Goal: Check status: Check status

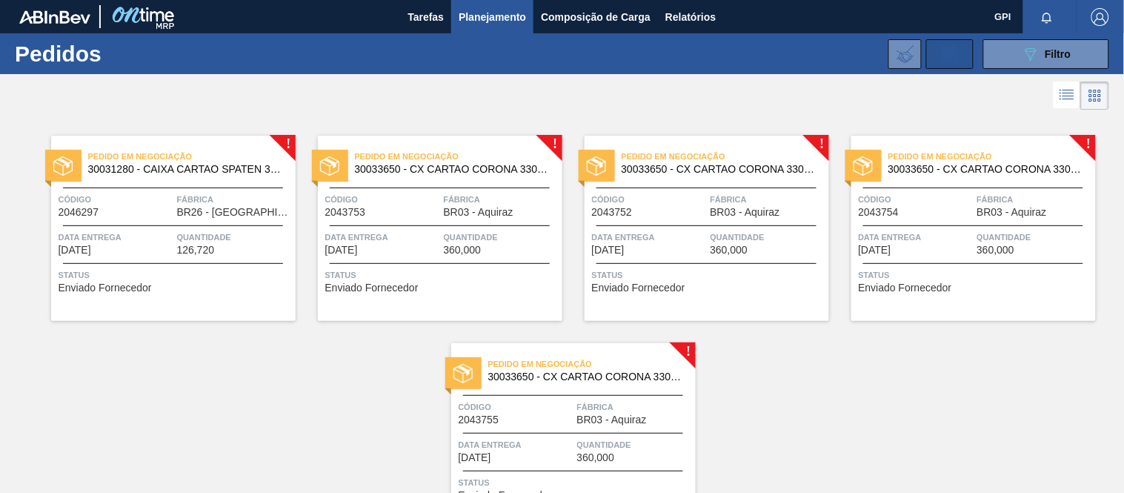
scroll to position [42, 0]
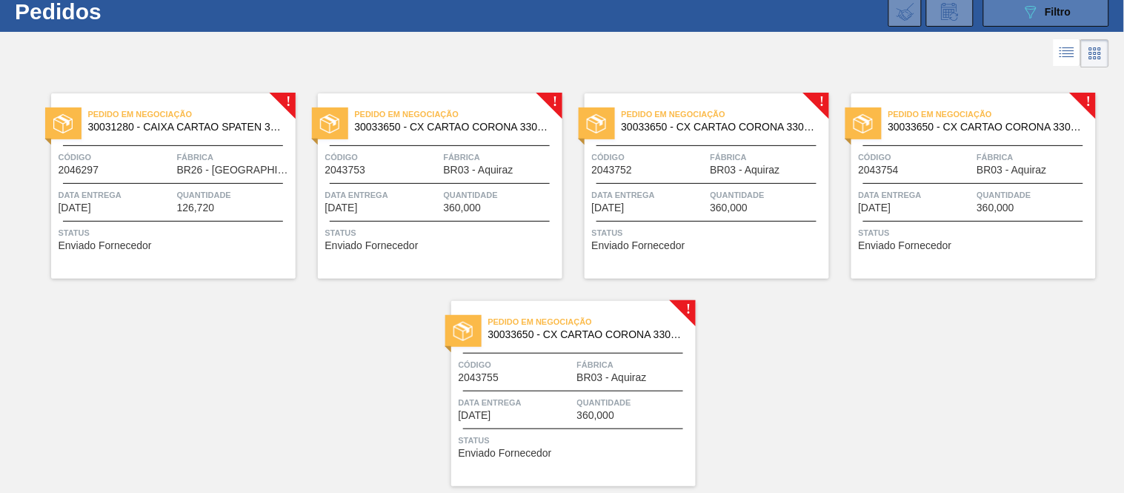
click at [996, 24] on button "089F7B8B-B2A5-4AFE-B5C0-19BA573D28AC Filtro" at bounding box center [1046, 12] width 126 height 30
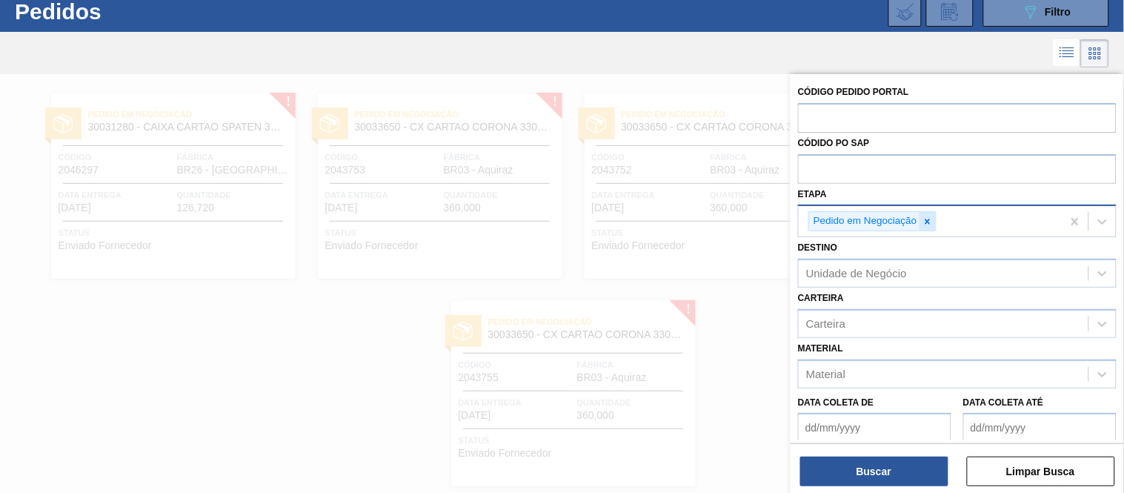
click at [929, 223] on icon at bounding box center [926, 221] width 5 height 5
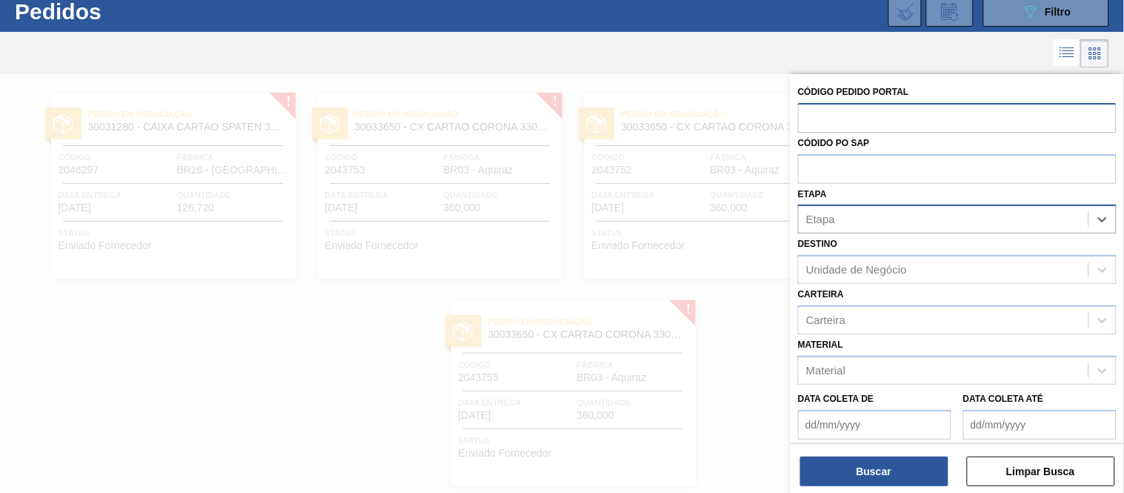
click at [873, 126] on input "text" at bounding box center [957, 117] width 319 height 28
paste input "text"
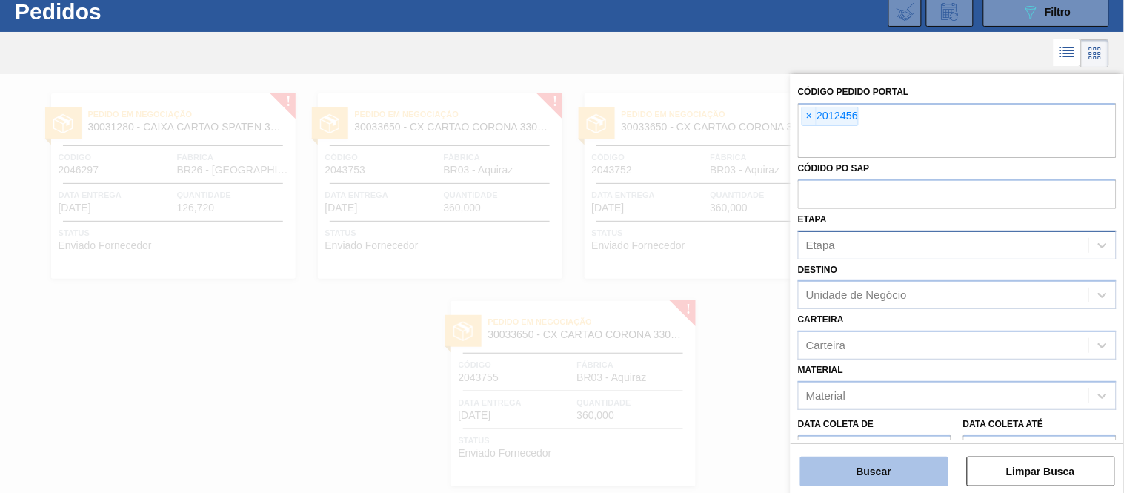
click at [876, 467] on button "Buscar" at bounding box center [874, 471] width 148 height 30
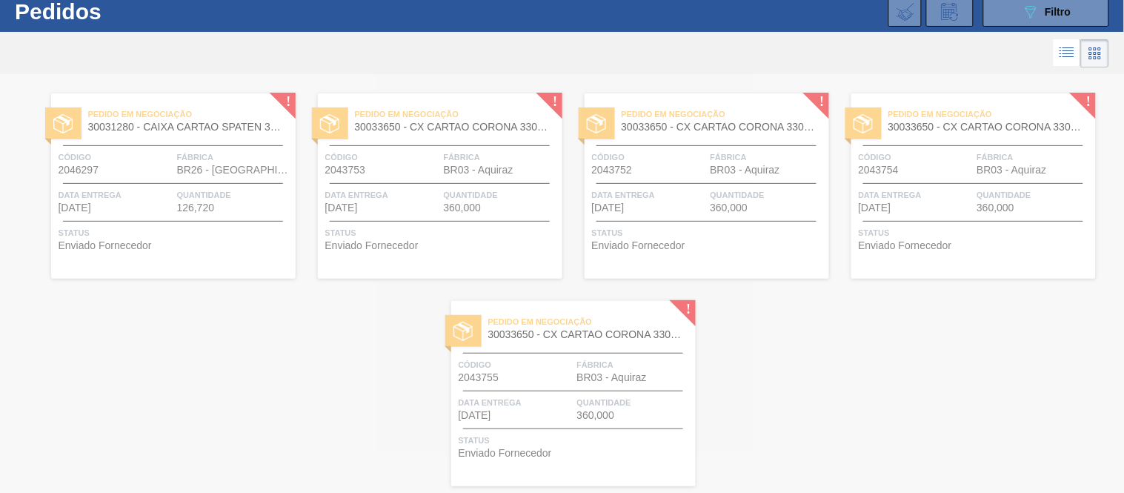
scroll to position [0, 0]
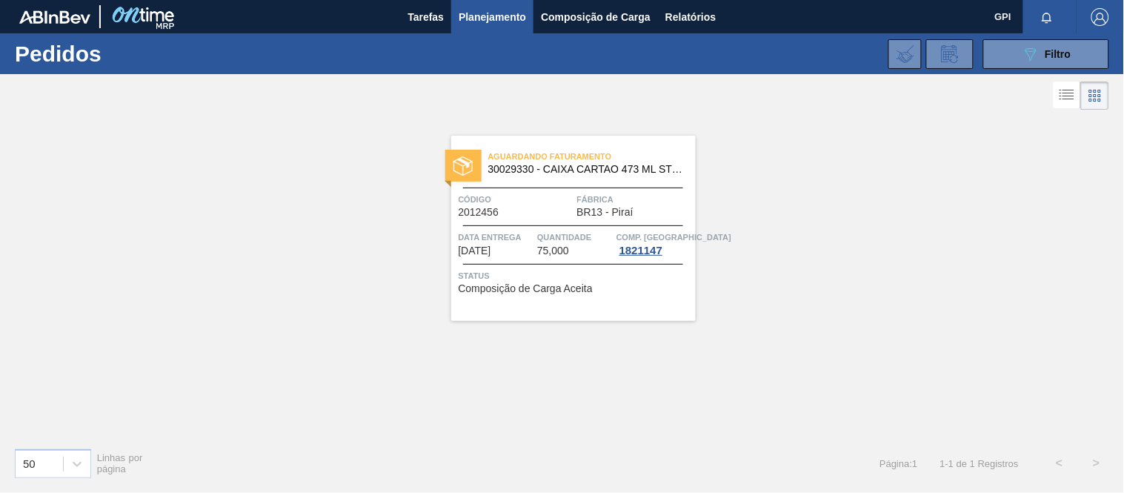
click at [467, 219] on div "Aguardando Faturamento 30029330 - CAIXA CARTAO 473 ML STELLA PURE GOLD C12 Códi…" at bounding box center [573, 228] width 244 height 185
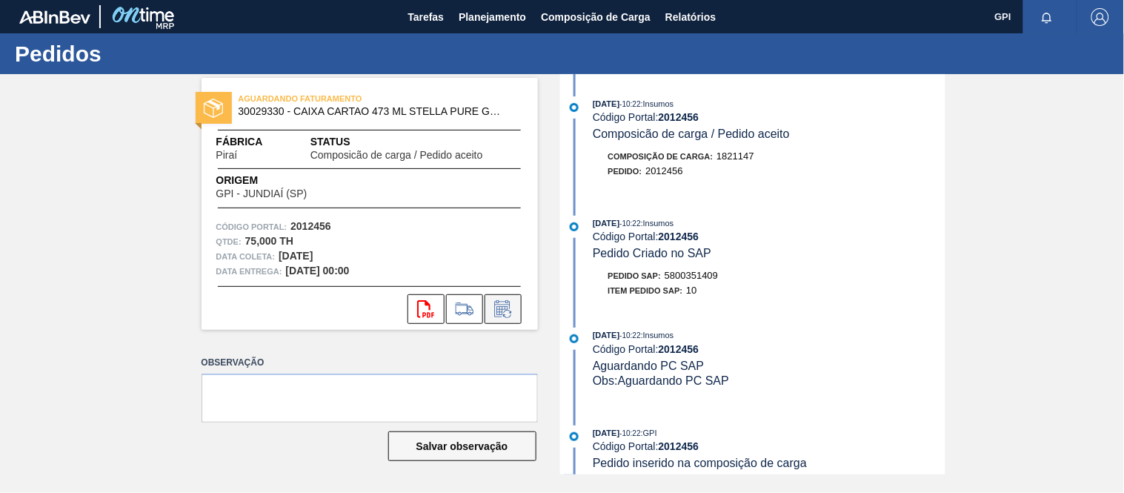
click at [504, 308] on icon at bounding box center [501, 310] width 11 height 9
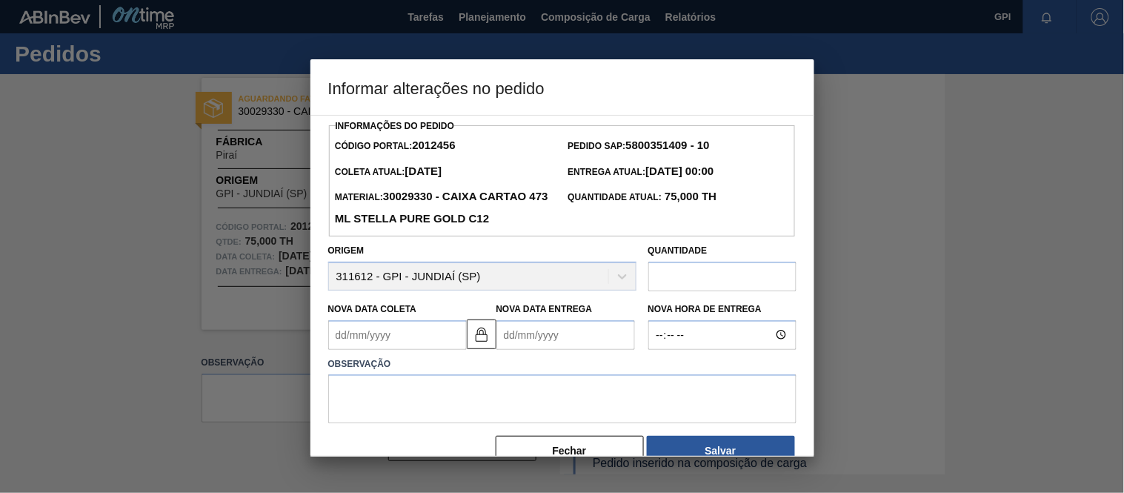
click at [422, 344] on Coleta2012456 "Nova Data Coleta" at bounding box center [397, 335] width 139 height 30
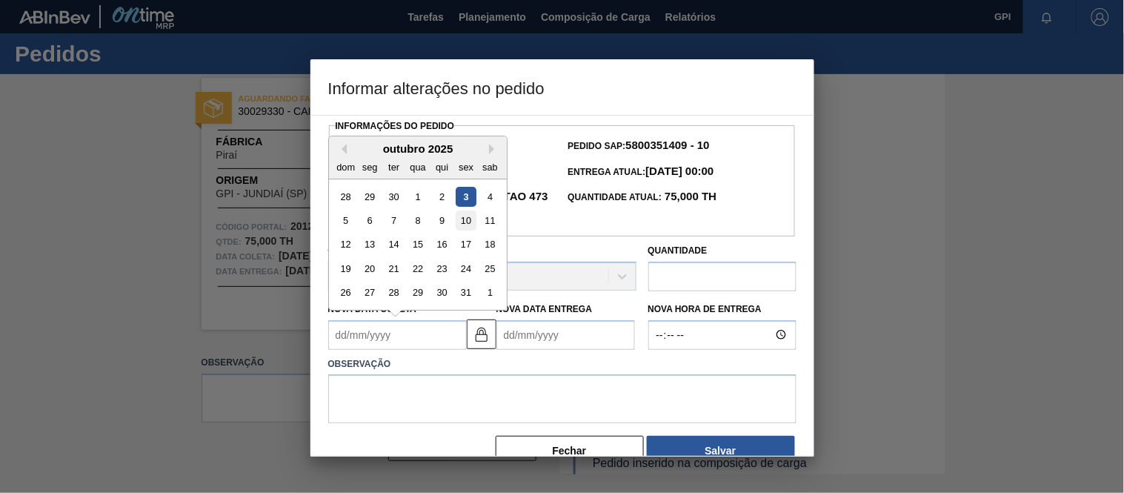
click at [470, 219] on div "10" at bounding box center [466, 220] width 20 height 20
type Coleta2012456 "[DATE]"
type Entrega2012456 "[DATE]"
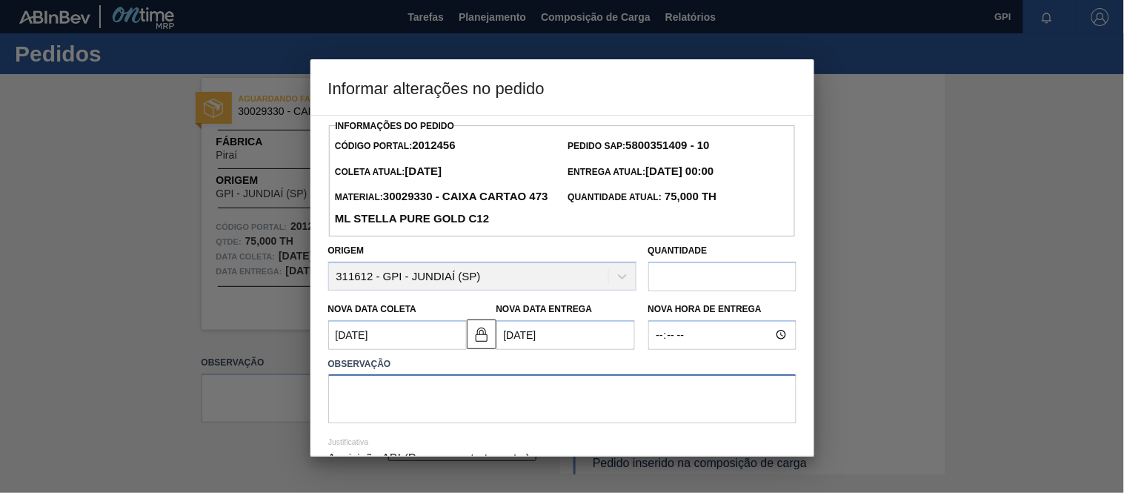
click at [419, 413] on textarea at bounding box center [562, 398] width 468 height 49
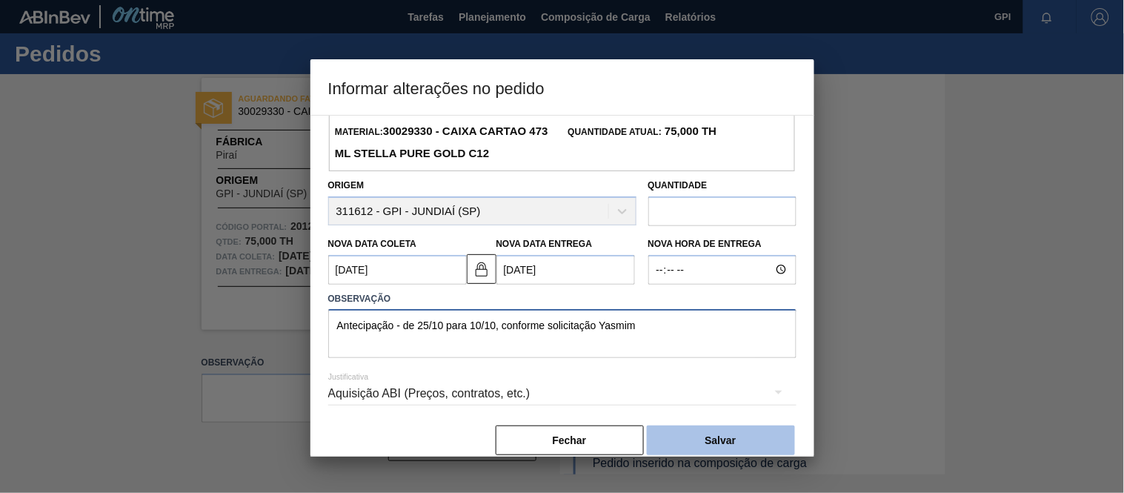
scroll to position [76, 0]
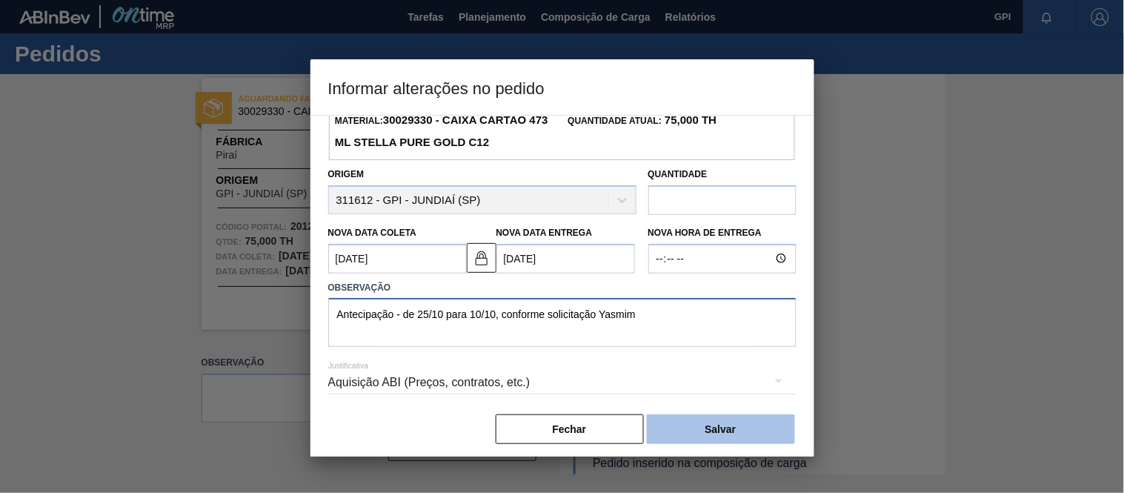
type textarea "Antecipação - de 25/10 para 10/10, conforme solicitação Yasmim"
click at [695, 419] on button "Salvar" at bounding box center [721, 429] width 148 height 30
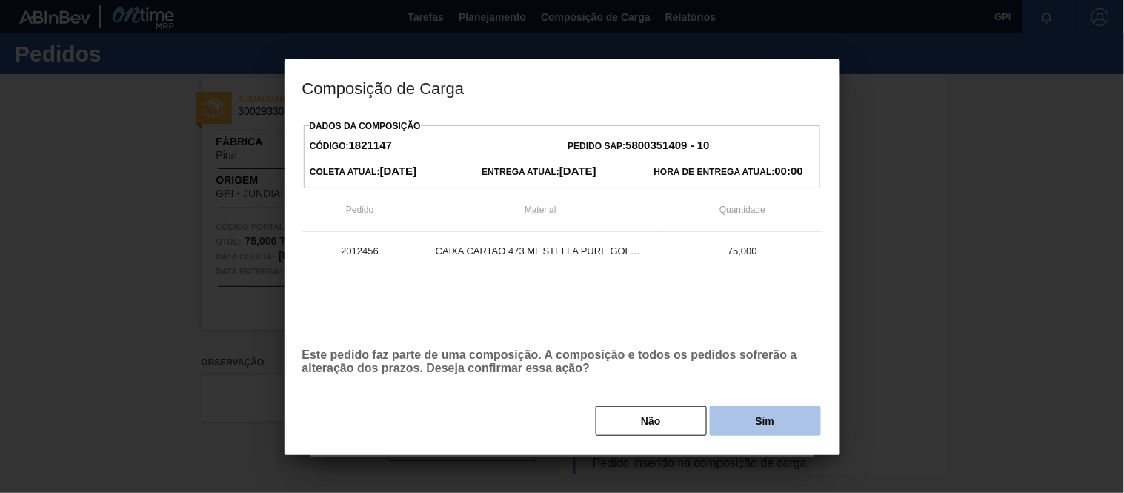
click at [746, 426] on button "Sim" at bounding box center [765, 421] width 111 height 30
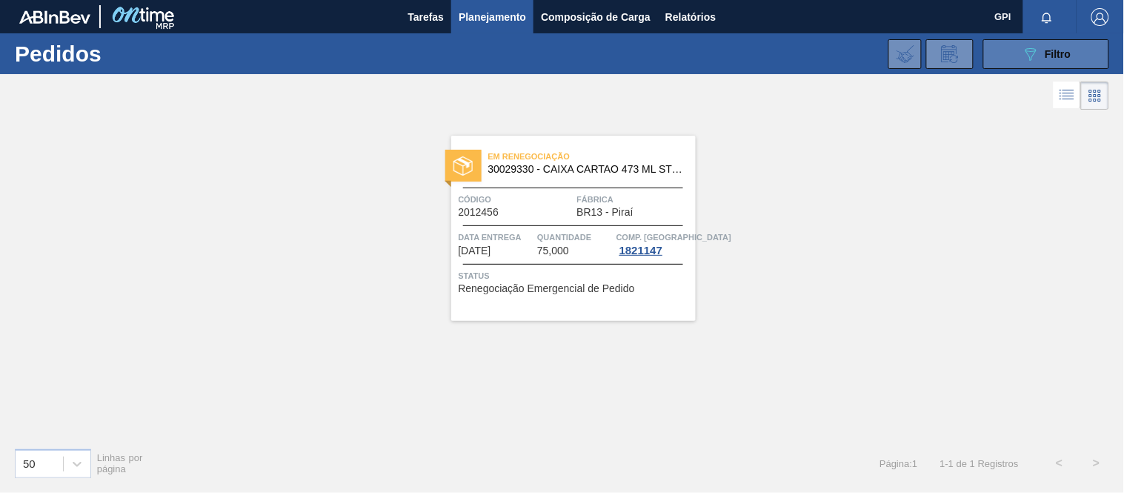
click at [1008, 41] on button "089F7B8B-B2A5-4AFE-B5C0-19BA573D28AC Filtro" at bounding box center [1046, 54] width 126 height 30
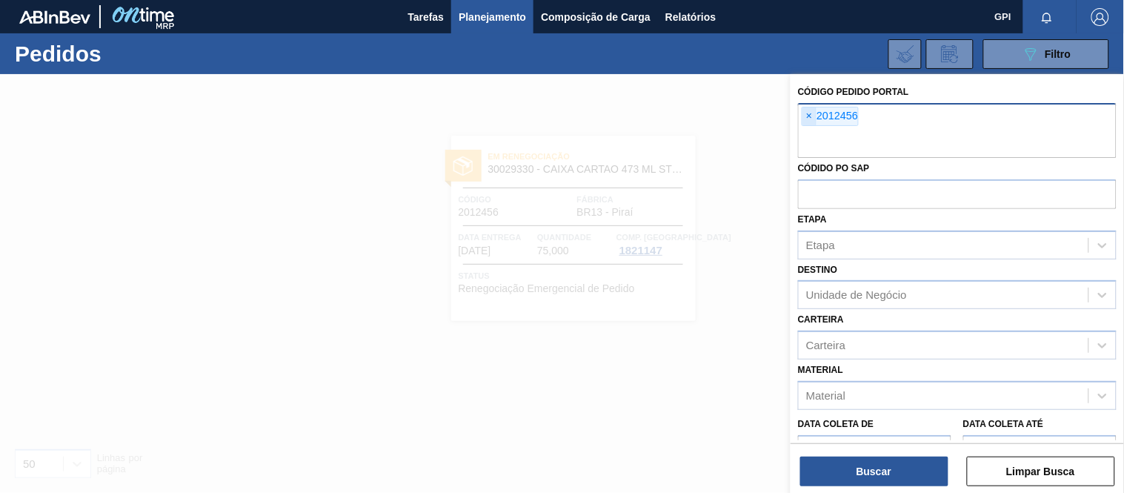
click at [810, 116] on span "×" at bounding box center [809, 116] width 14 height 18
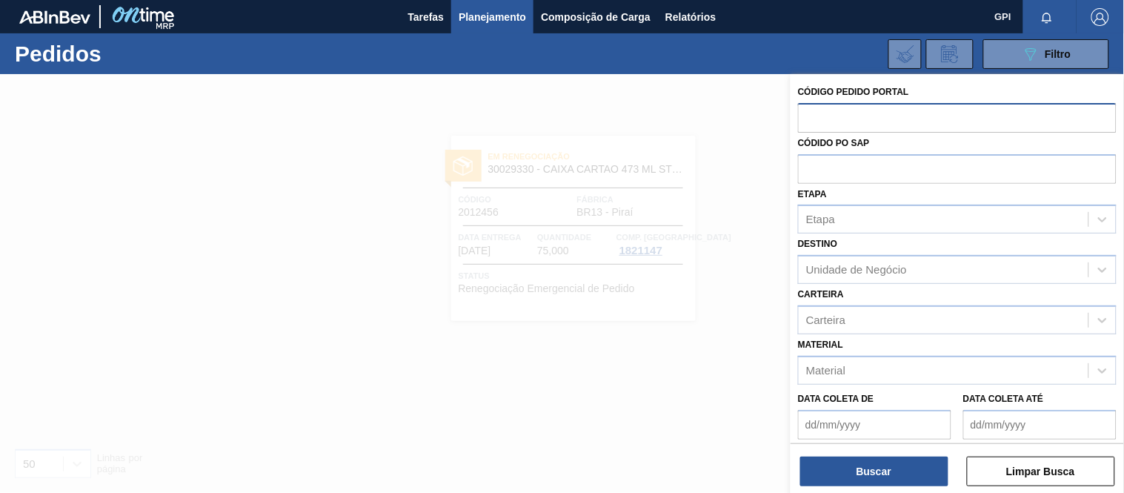
click at [849, 148] on div "Códido PO SAP" at bounding box center [957, 158] width 319 height 51
click at [844, 172] on input "text" at bounding box center [957, 168] width 319 height 28
paste input "5800372660"
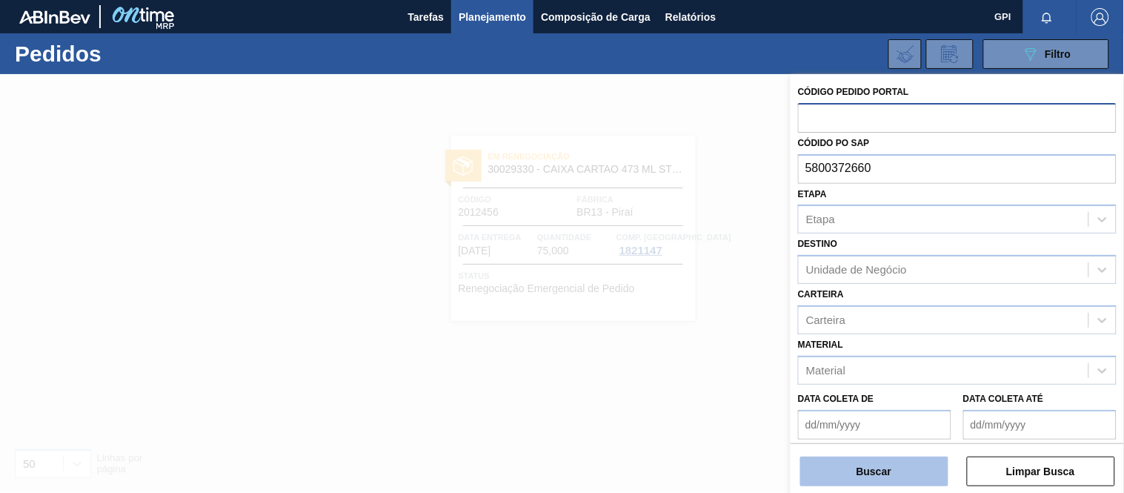
type input "5800372660"
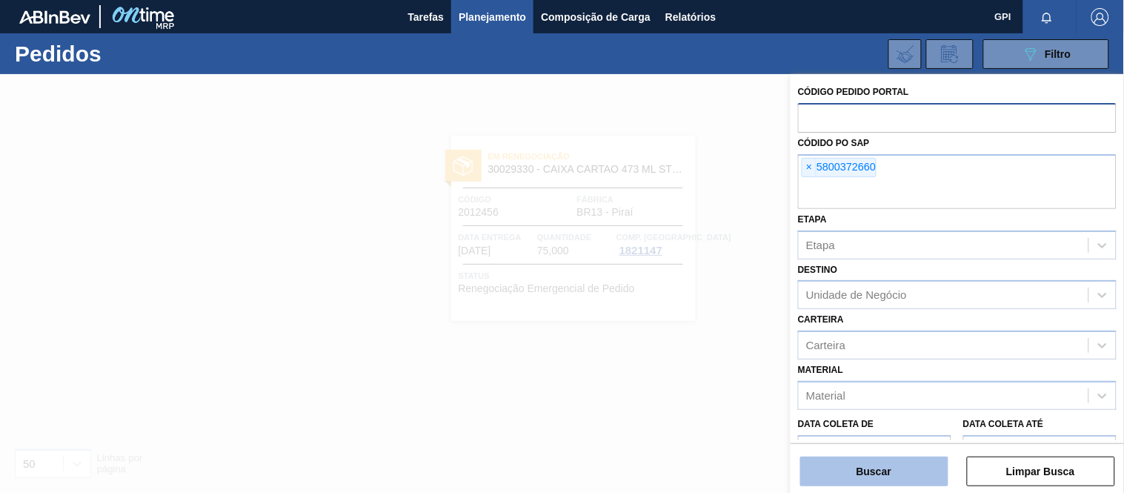
click at [887, 459] on button "Buscar" at bounding box center [874, 471] width 148 height 30
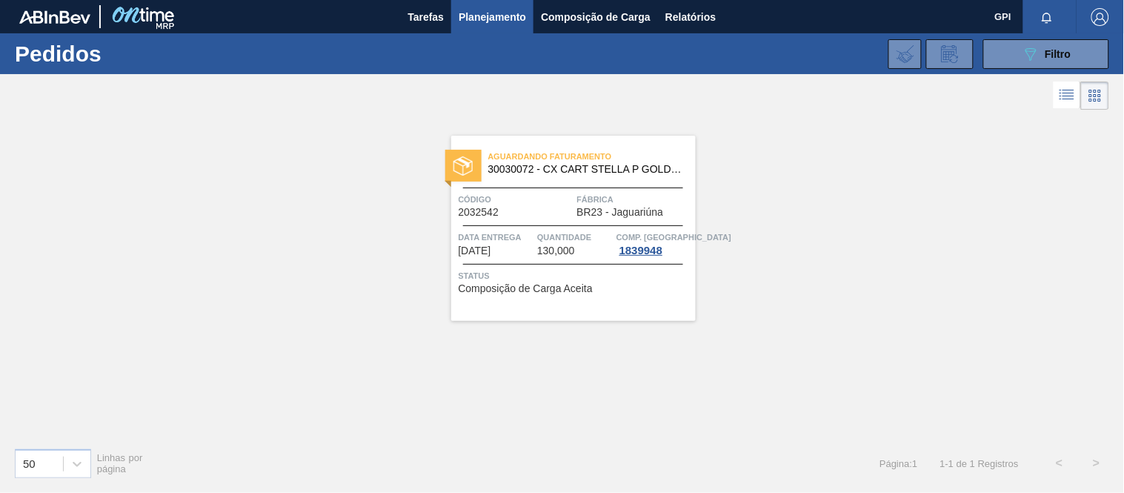
click at [539, 275] on span "Status" at bounding box center [575, 275] width 233 height 15
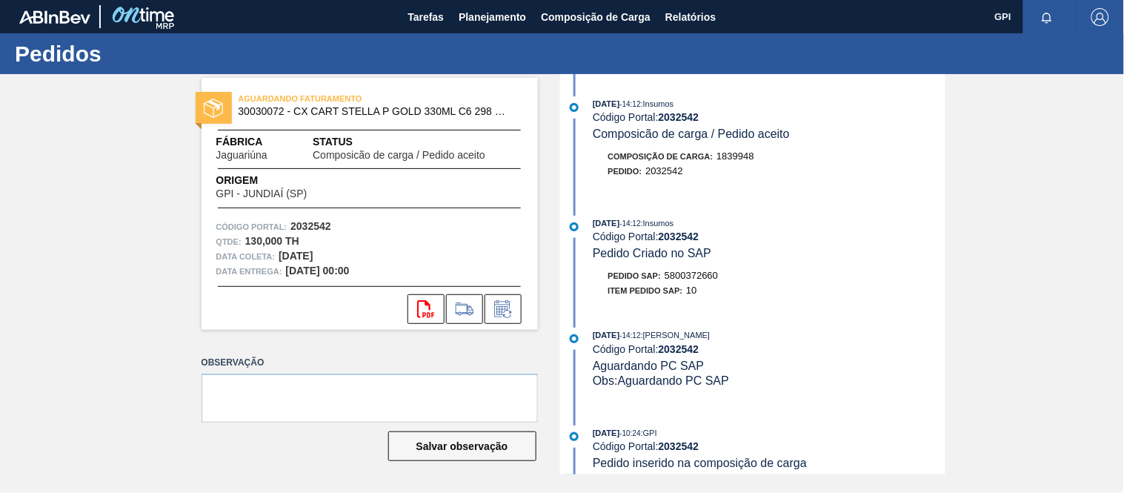
click at [323, 224] on strong "2032542" at bounding box center [310, 226] width 41 height 12
copy strong "2032542"
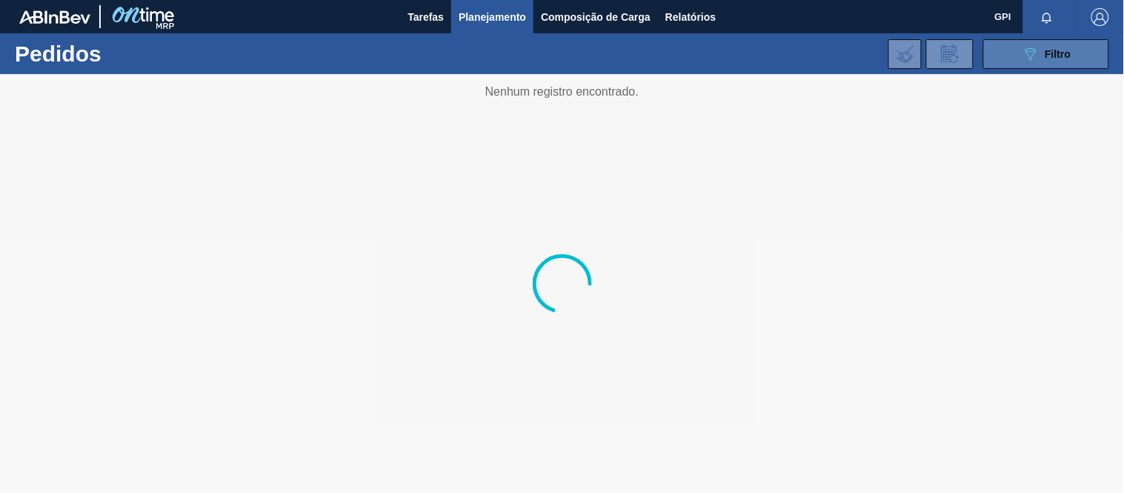
click at [1016, 63] on button "089F7B8B-B2A5-4AFE-B5C0-19BA573D28AC Filtro" at bounding box center [1046, 54] width 126 height 30
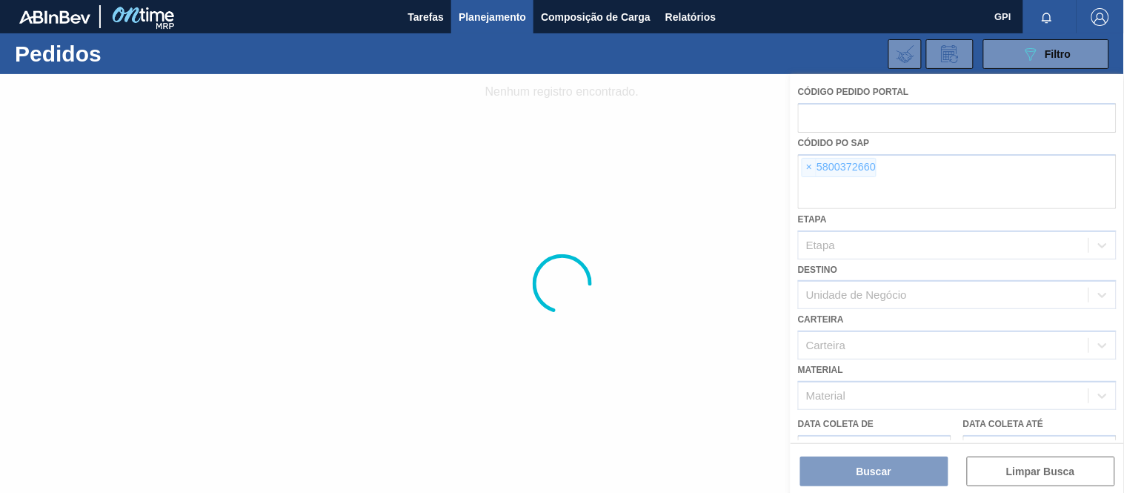
click at [808, 161] on div at bounding box center [562, 283] width 1124 height 419
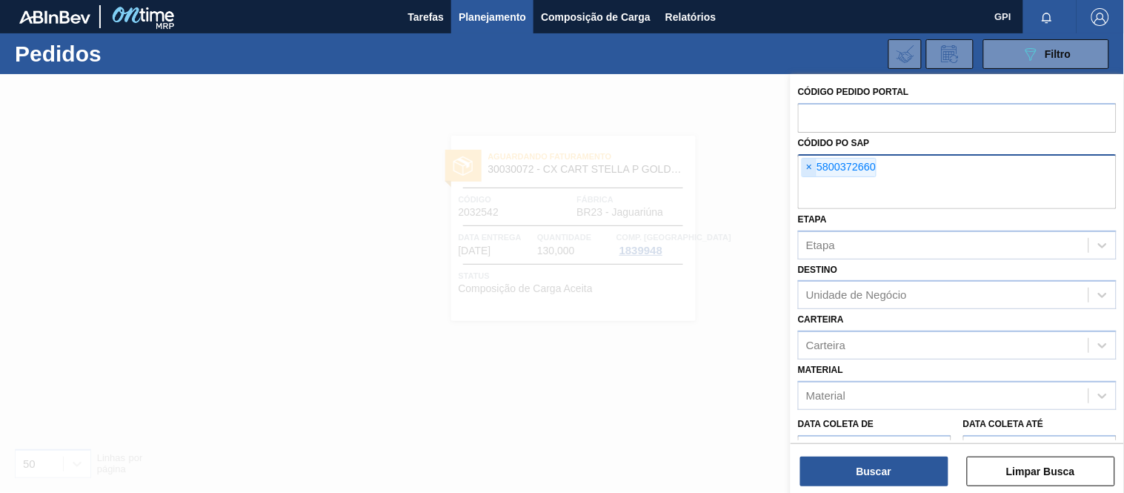
click at [806, 167] on span "×" at bounding box center [809, 168] width 14 height 18
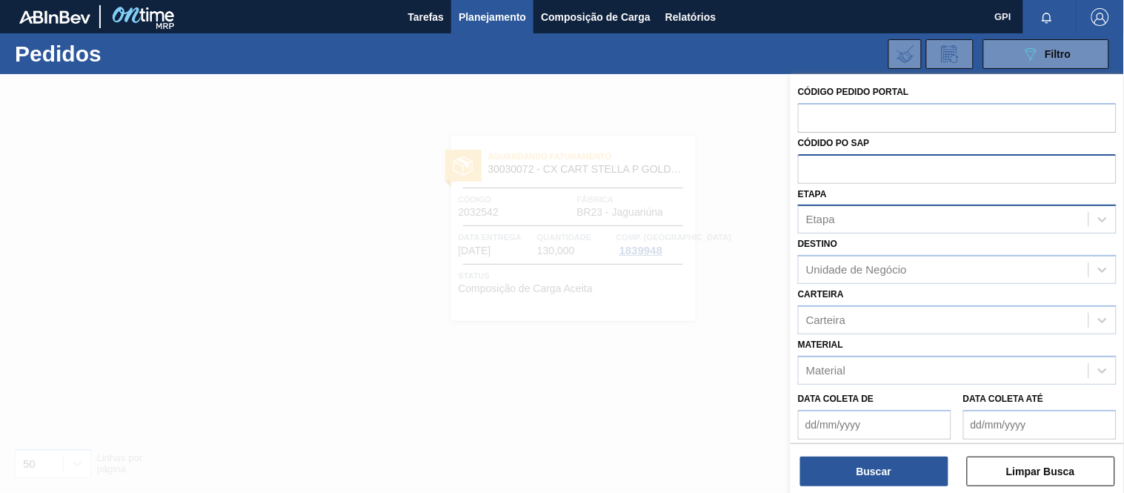
paste input "text"
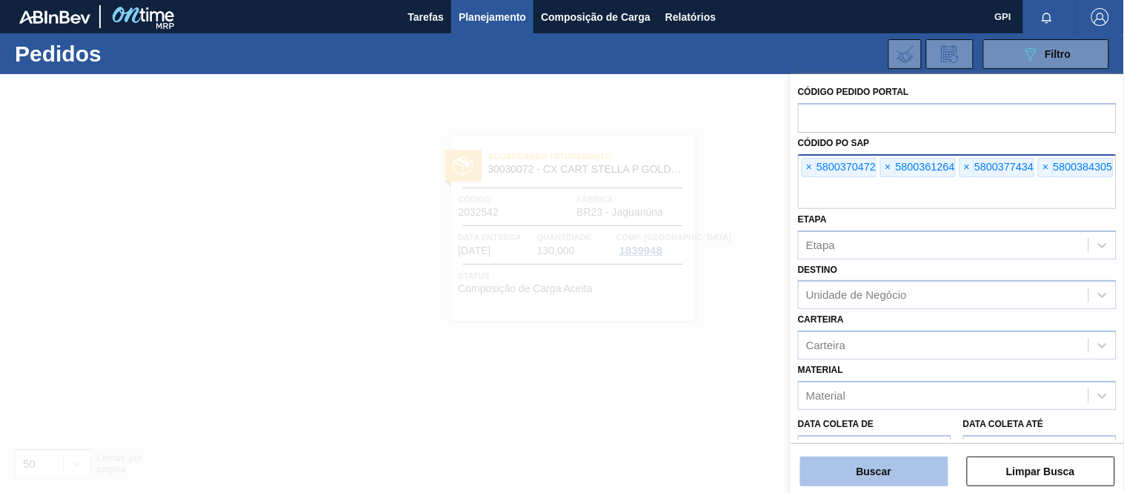
click at [876, 463] on button "Buscar" at bounding box center [874, 471] width 148 height 30
